Goal: Check status: Check status

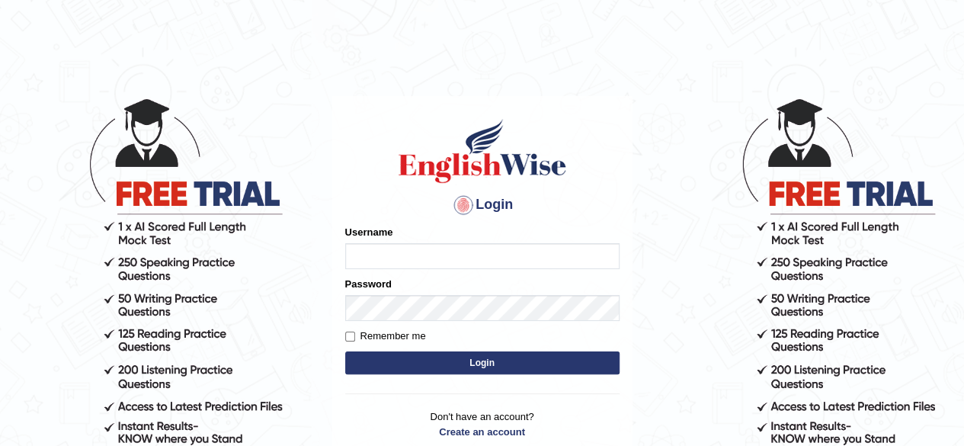
type input "[PERSON_NAME]"
click at [495, 357] on button "Login" at bounding box center [482, 362] width 274 height 23
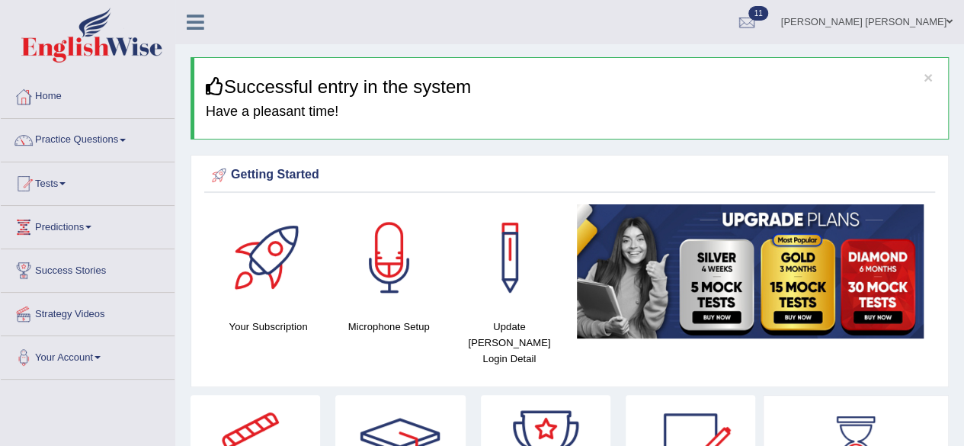
click at [681, 75] on div "× Successful entry in the system Have a pleasant time!" at bounding box center [570, 98] width 758 height 82
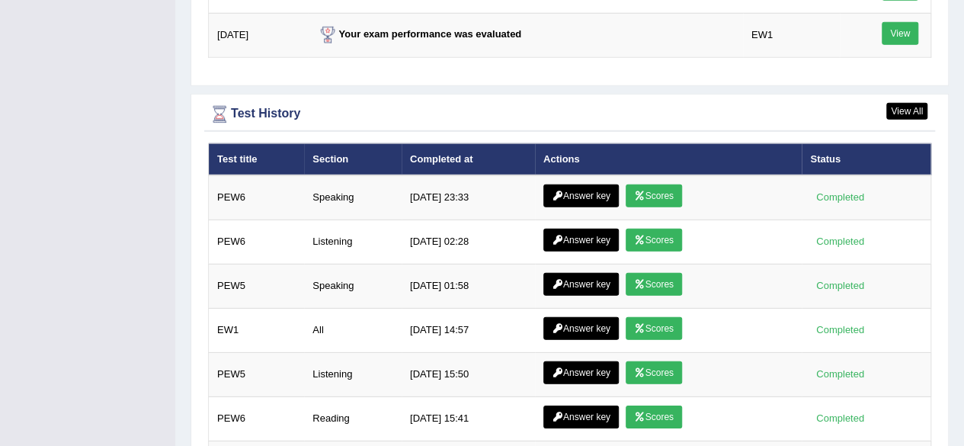
scroll to position [2165, 0]
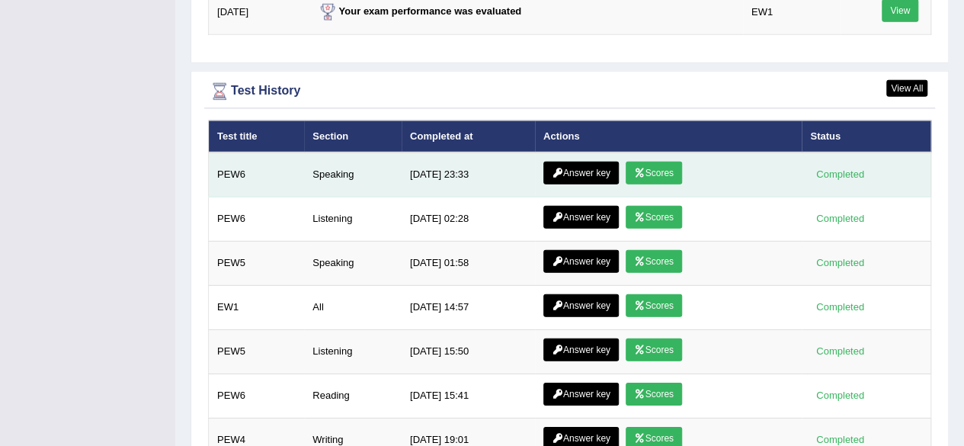
click at [659, 162] on link "Scores" at bounding box center [654, 173] width 56 height 23
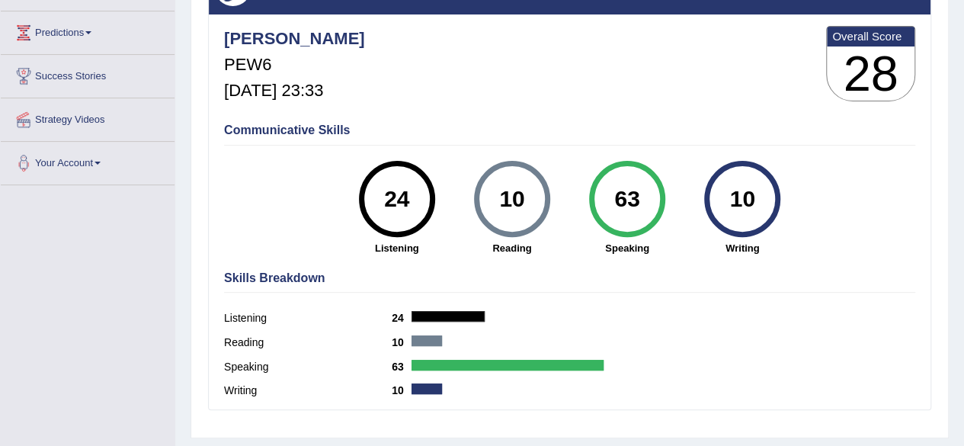
scroll to position [210, 0]
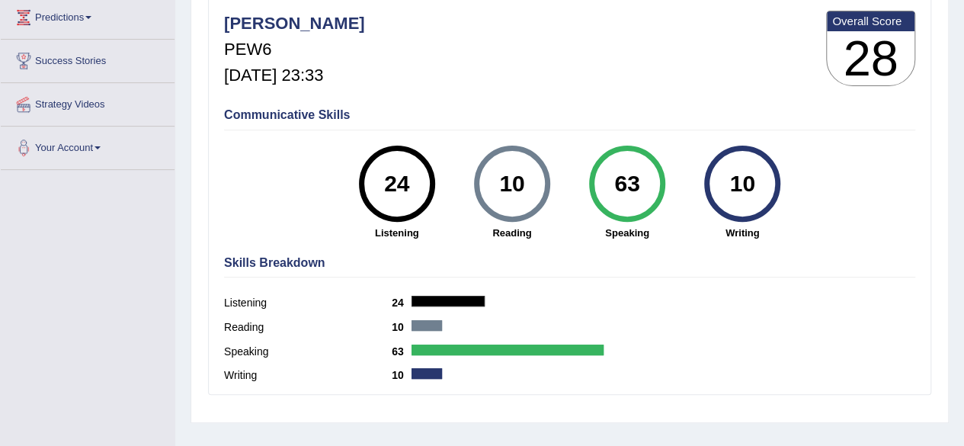
click at [609, 213] on div "63" at bounding box center [627, 184] width 76 height 76
